Goal: Transaction & Acquisition: Book appointment/travel/reservation

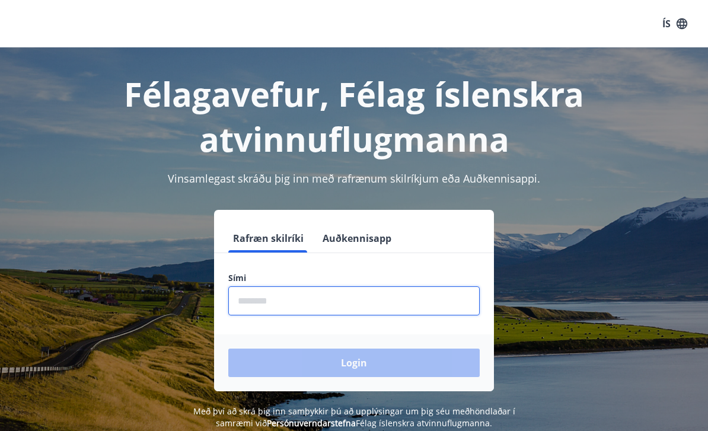
click at [339, 298] on input "phone" at bounding box center [354, 301] width 252 height 29
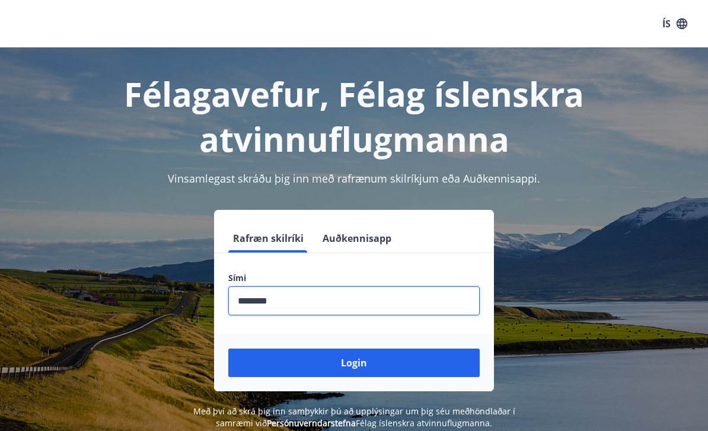
type input "********"
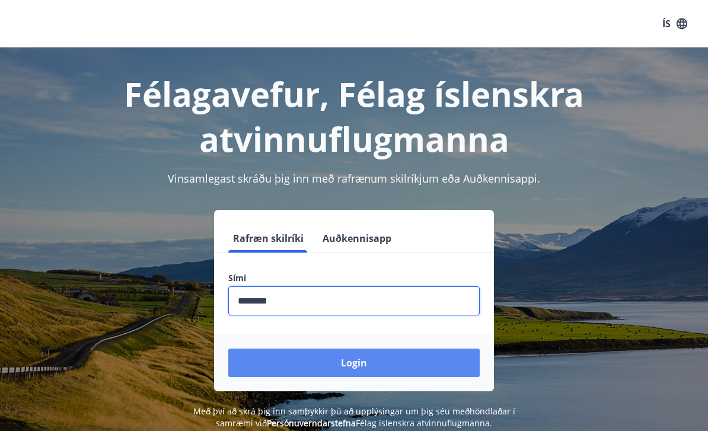
click at [403, 353] on button "Login" at bounding box center [354, 363] width 252 height 28
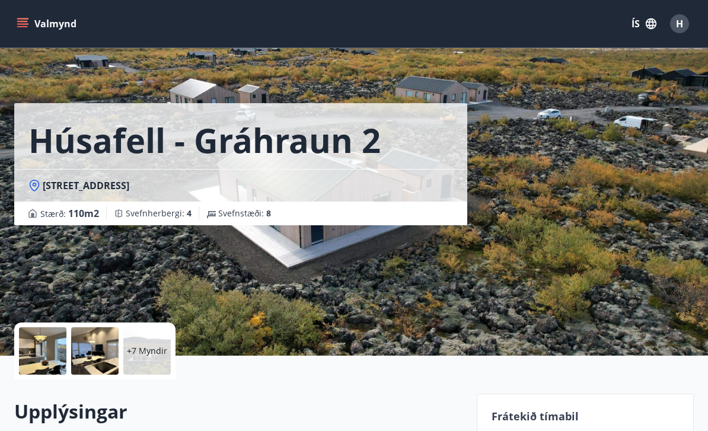
click at [27, 27] on icon "menu" at bounding box center [22, 26] width 11 height 1
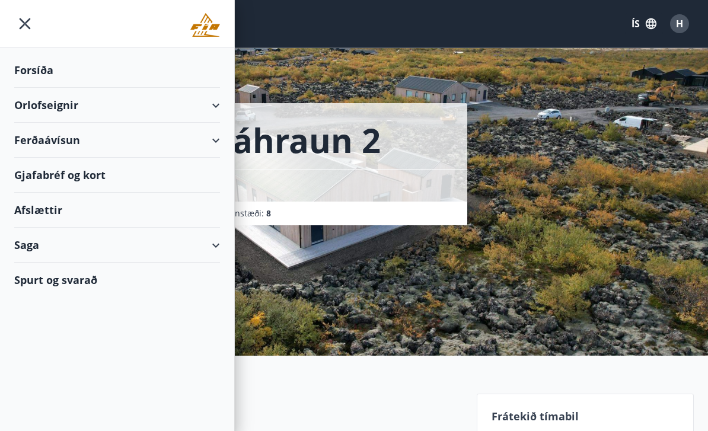
click at [220, 105] on icon at bounding box center [216, 105] width 14 height 14
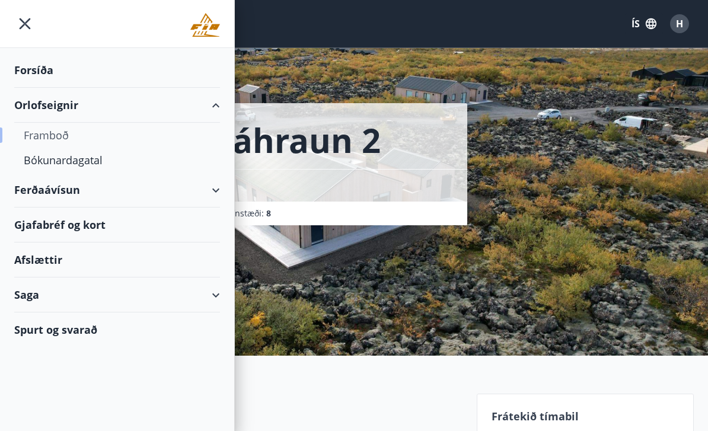
click at [61, 139] on div "Framboð" at bounding box center [117, 135] width 187 height 25
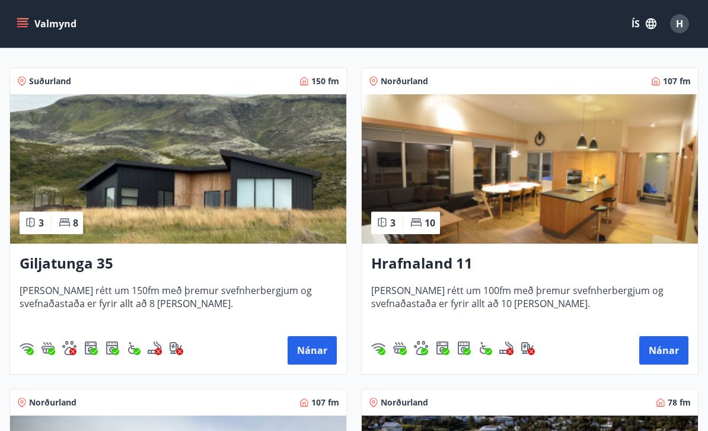
scroll to position [228, 0]
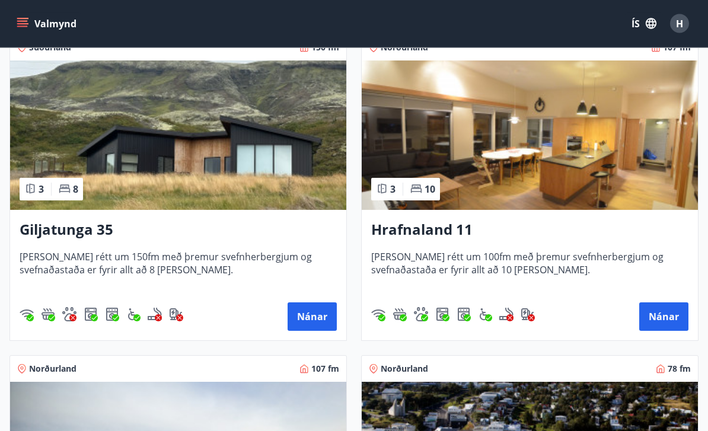
click at [100, 228] on h3 "Giljatunga 35" at bounding box center [178, 230] width 317 height 21
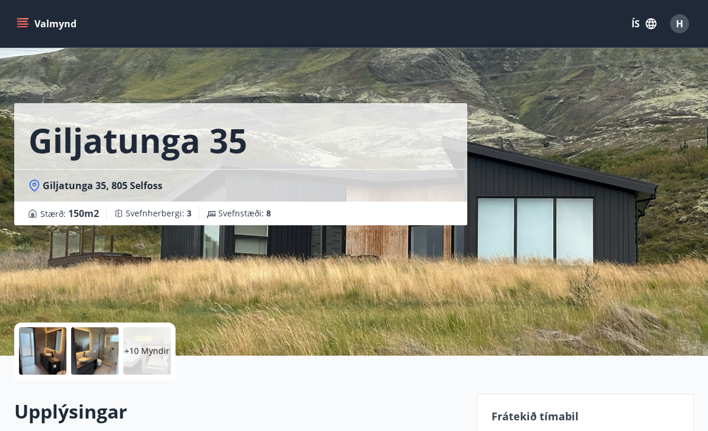
scroll to position [3, 0]
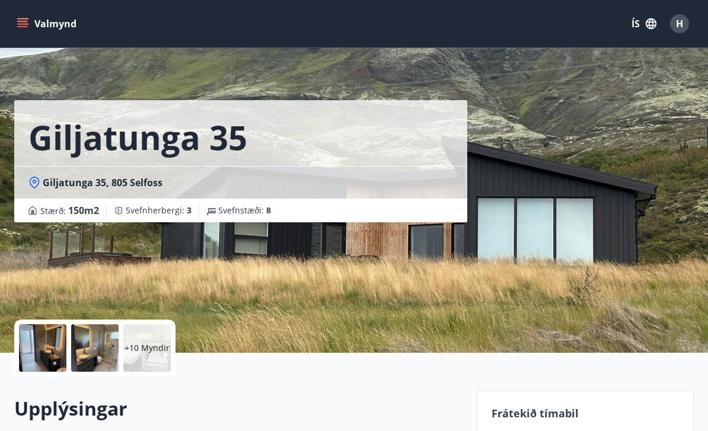
click at [51, 352] on div at bounding box center [42, 348] width 47 height 47
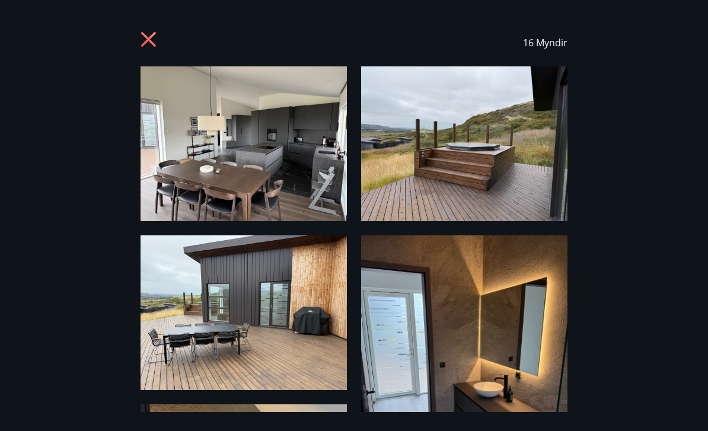
click at [298, 192] on img at bounding box center [244, 143] width 206 height 155
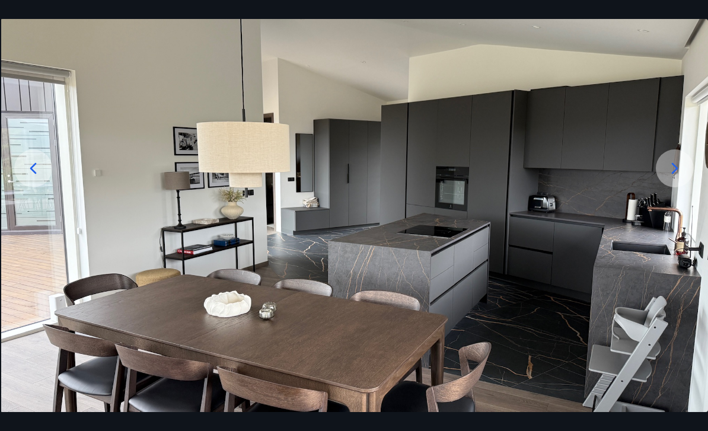
scroll to position [127, 0]
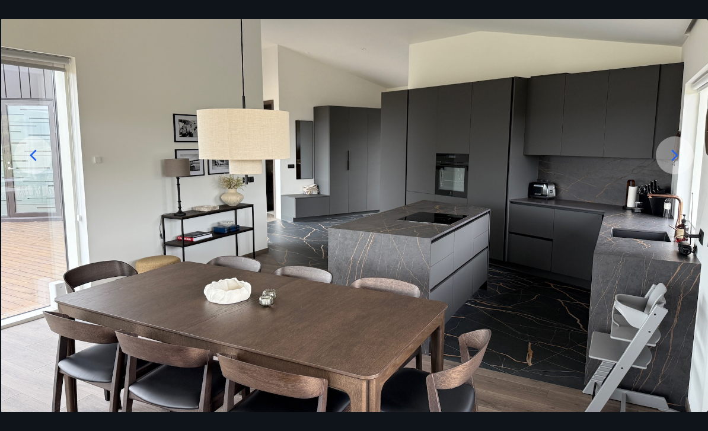
click at [682, 174] on div at bounding box center [675, 155] width 38 height 38
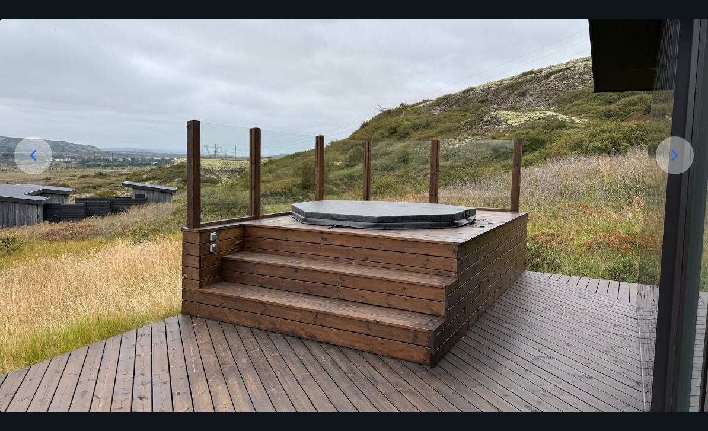
click at [690, 174] on div at bounding box center [675, 155] width 38 height 38
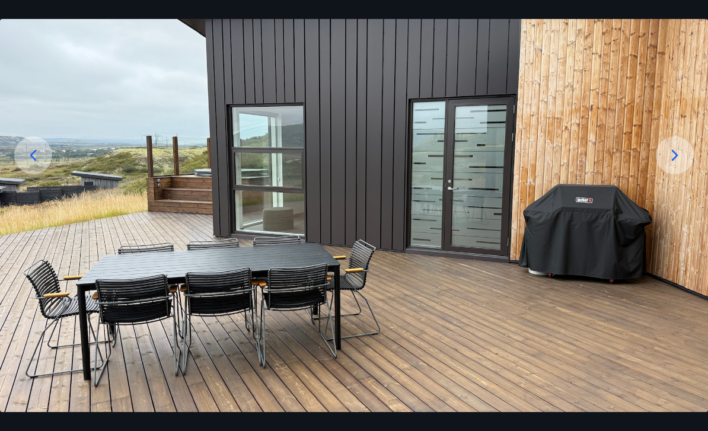
click at [688, 173] on div at bounding box center [675, 155] width 38 height 38
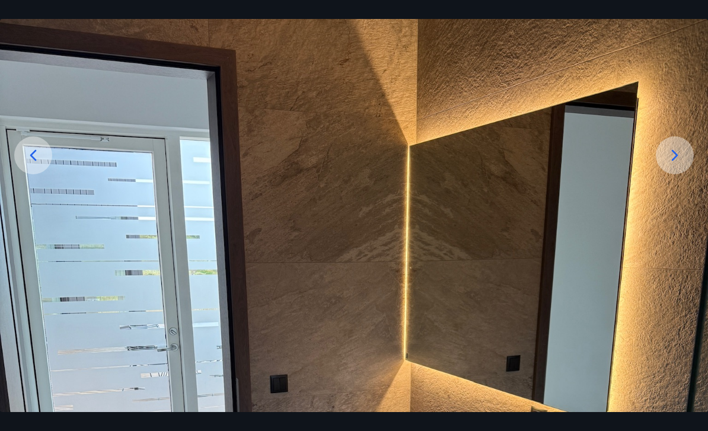
click at [693, 172] on div at bounding box center [675, 155] width 38 height 38
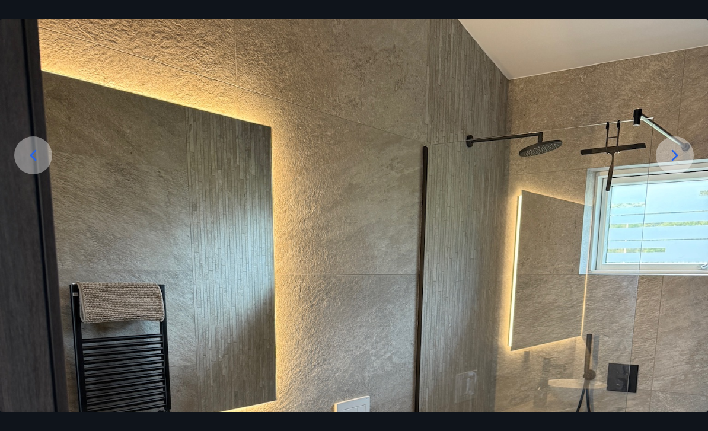
click at [691, 173] on div at bounding box center [675, 155] width 38 height 38
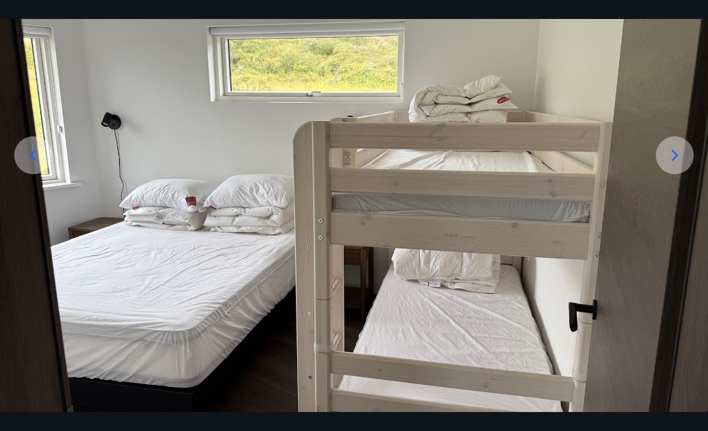
click at [22, 161] on div at bounding box center [33, 155] width 38 height 38
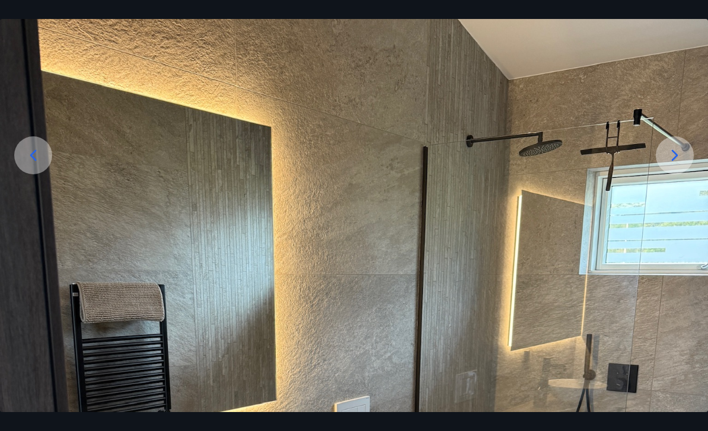
click at [688, 163] on div at bounding box center [675, 155] width 38 height 38
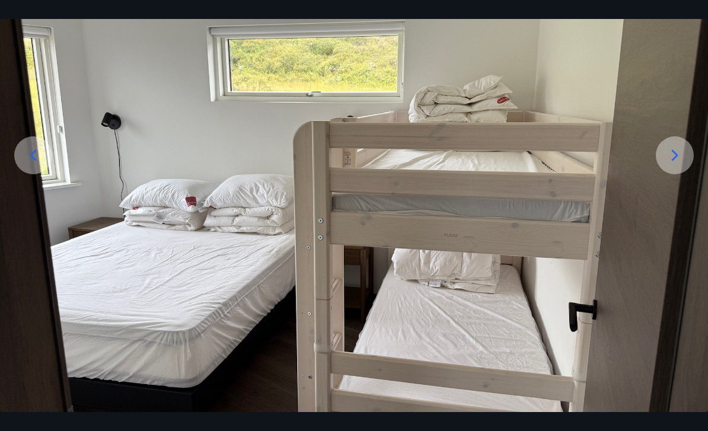
click at [682, 165] on icon at bounding box center [675, 155] width 19 height 19
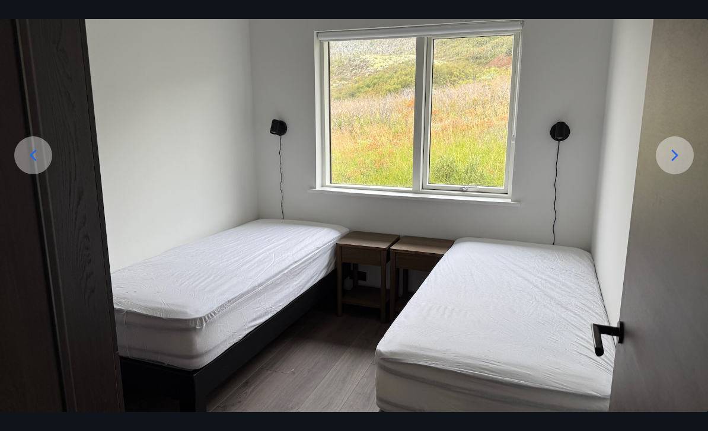
click at [676, 165] on icon at bounding box center [675, 155] width 19 height 19
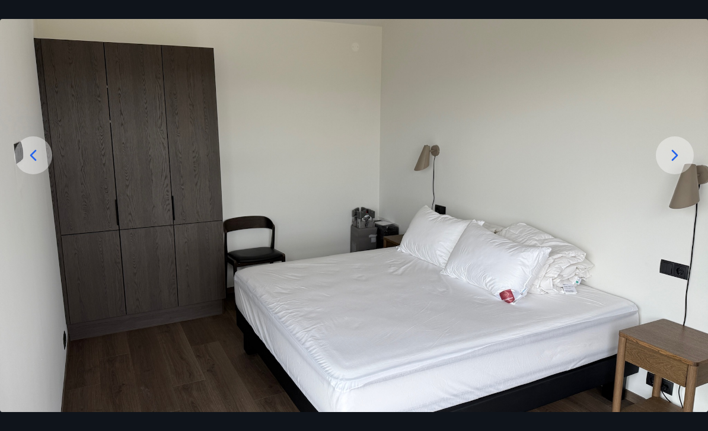
click at [679, 165] on icon at bounding box center [675, 155] width 19 height 19
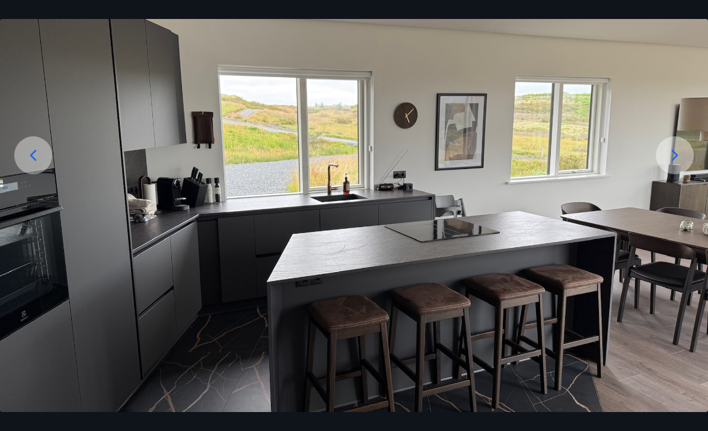
click at [686, 167] on div at bounding box center [675, 155] width 38 height 38
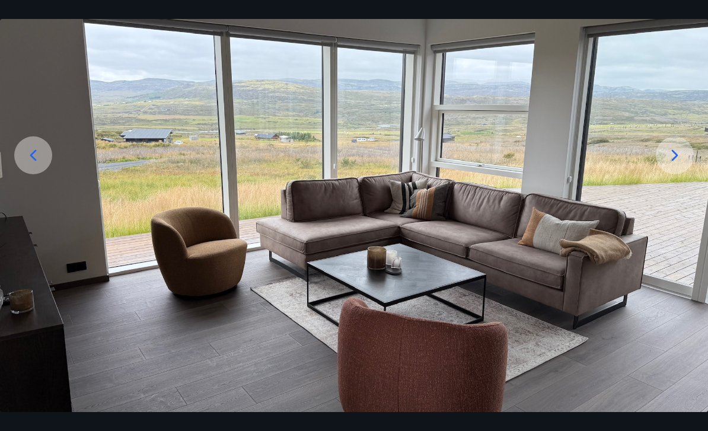
click at [688, 174] on div at bounding box center [675, 155] width 38 height 38
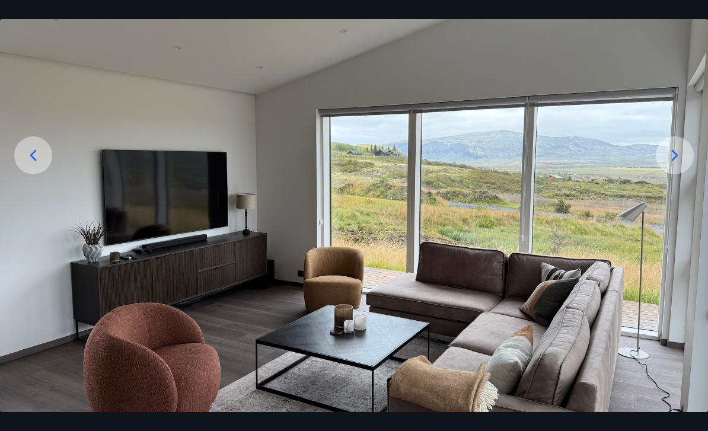
click at [682, 165] on icon at bounding box center [675, 155] width 19 height 19
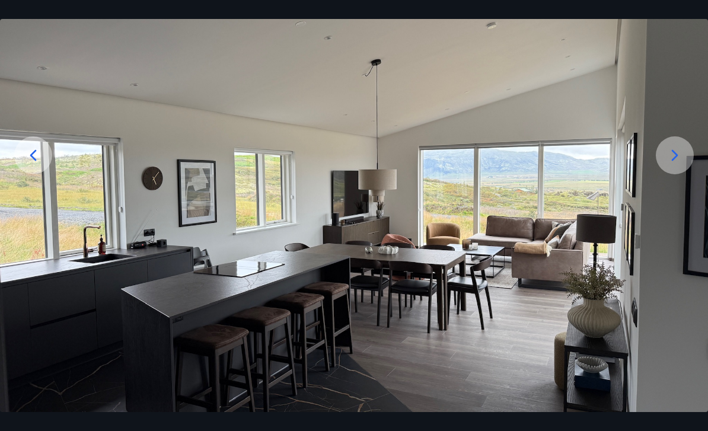
click at [673, 161] on icon at bounding box center [675, 154] width 7 height 11
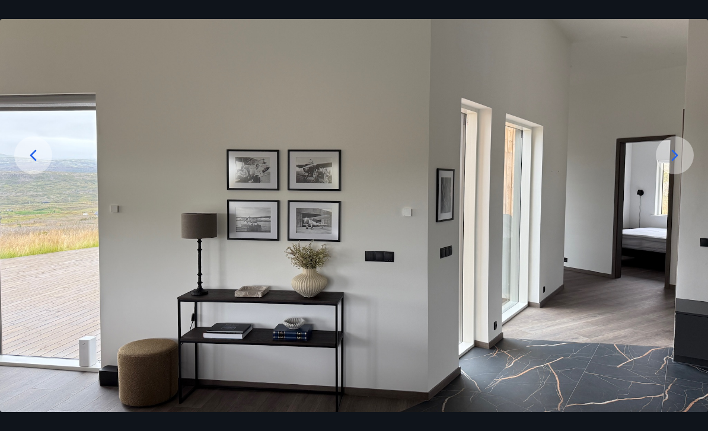
click at [675, 174] on div at bounding box center [675, 155] width 38 height 38
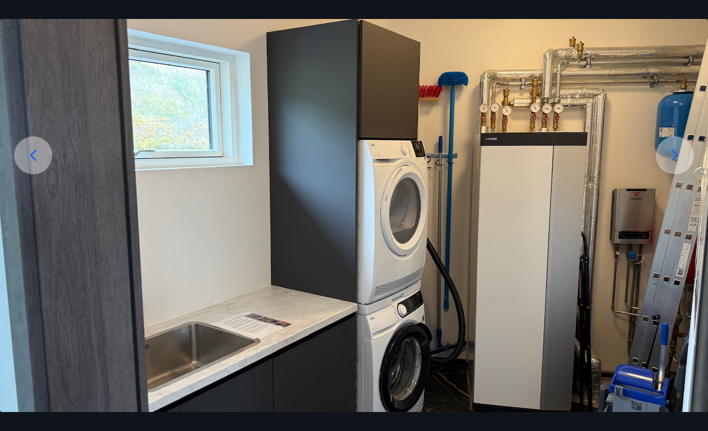
click at [680, 165] on icon at bounding box center [675, 155] width 19 height 19
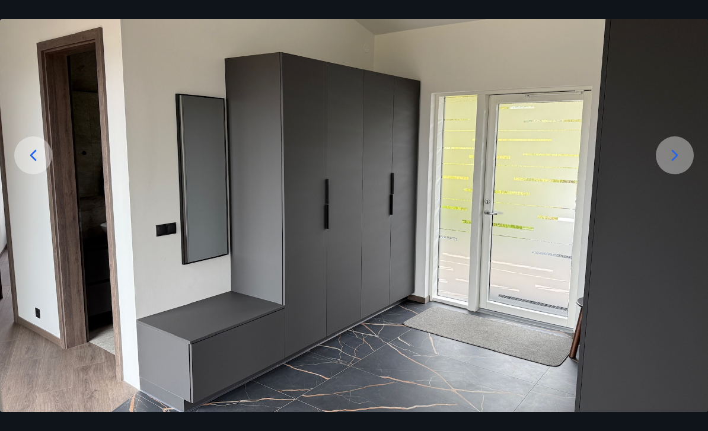
click at [683, 165] on icon at bounding box center [675, 155] width 19 height 19
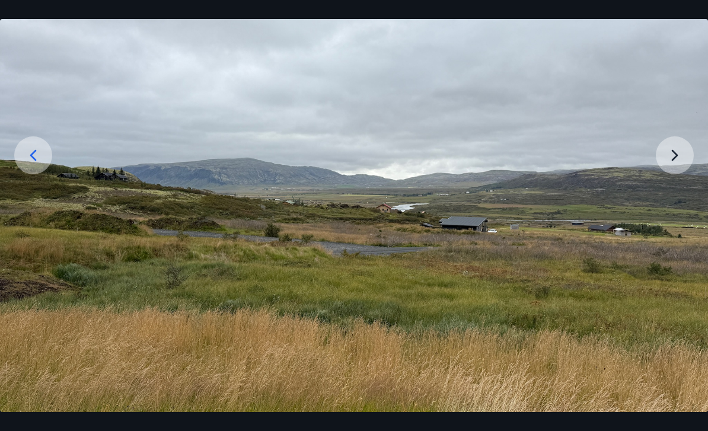
click at [680, 173] on img at bounding box center [354, 205] width 708 height 532
click at [683, 176] on img at bounding box center [354, 205] width 708 height 532
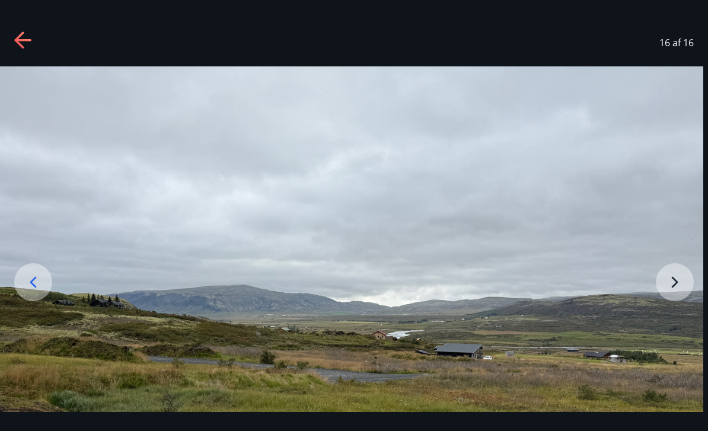
scroll to position [0, 0]
